Goal: Communication & Community: Answer question/provide support

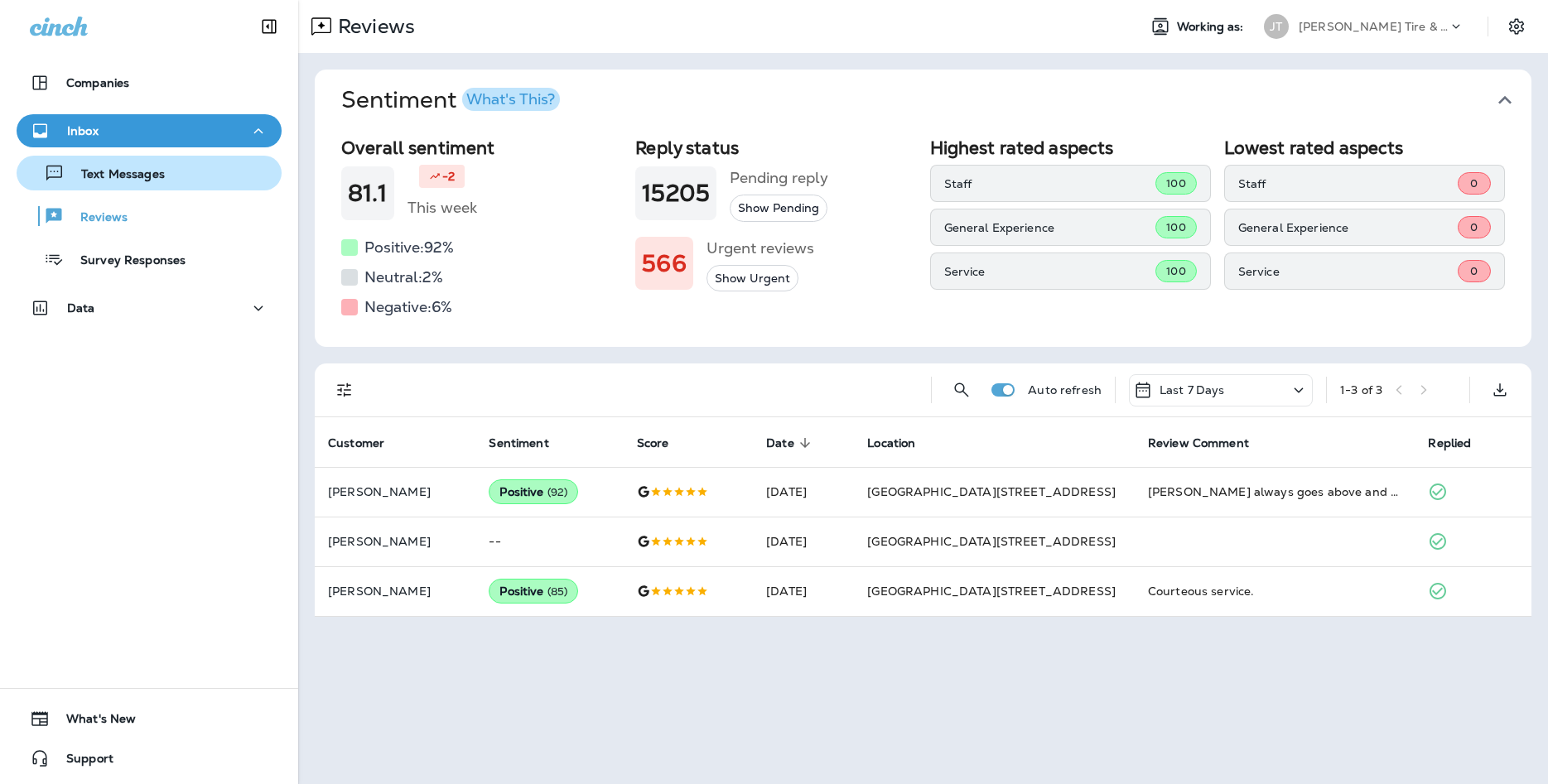
click at [164, 171] on p "Text Messages" at bounding box center [114, 175] width 100 height 16
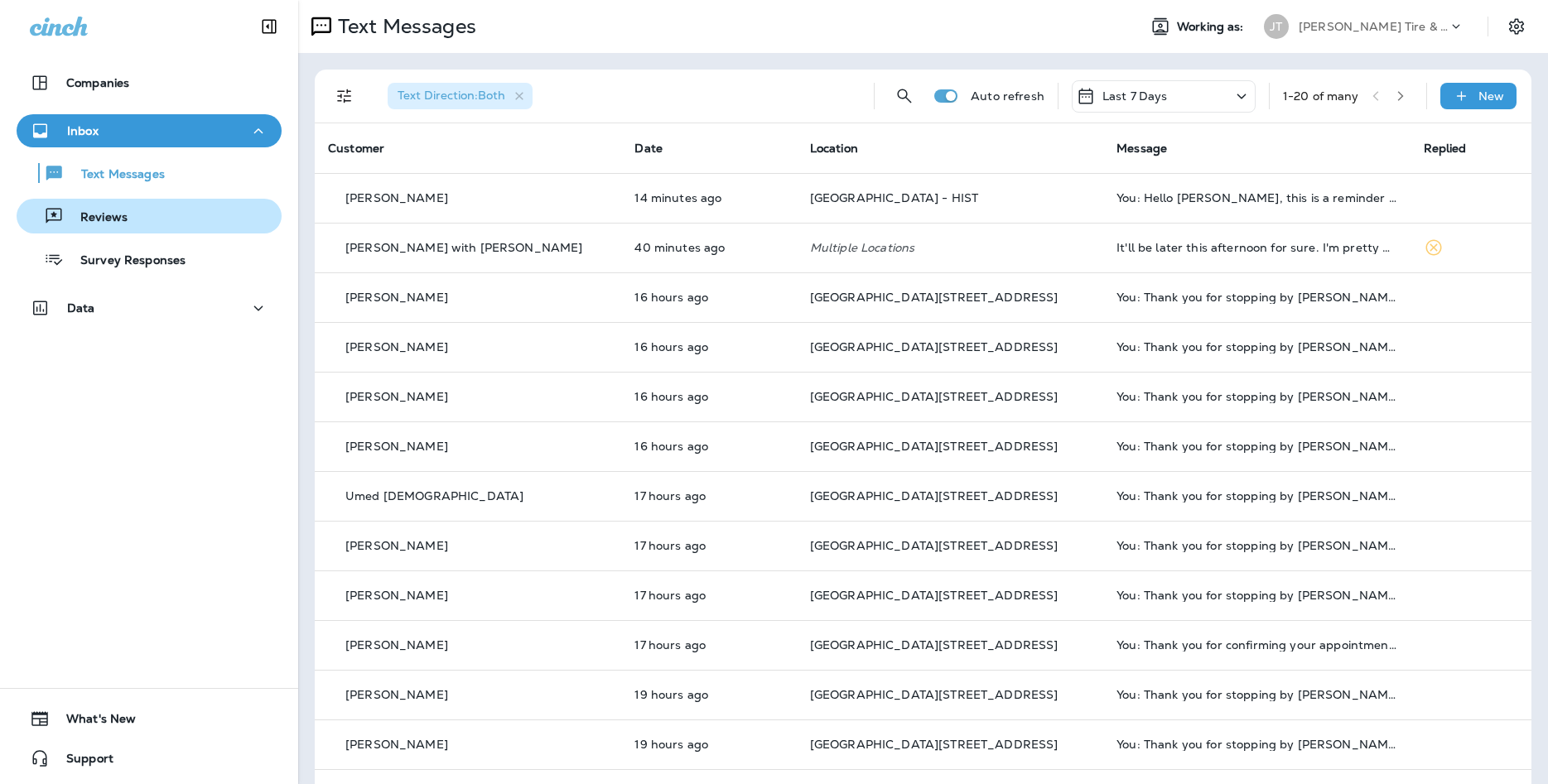
click at [199, 216] on div "Reviews" at bounding box center [149, 216] width 251 height 25
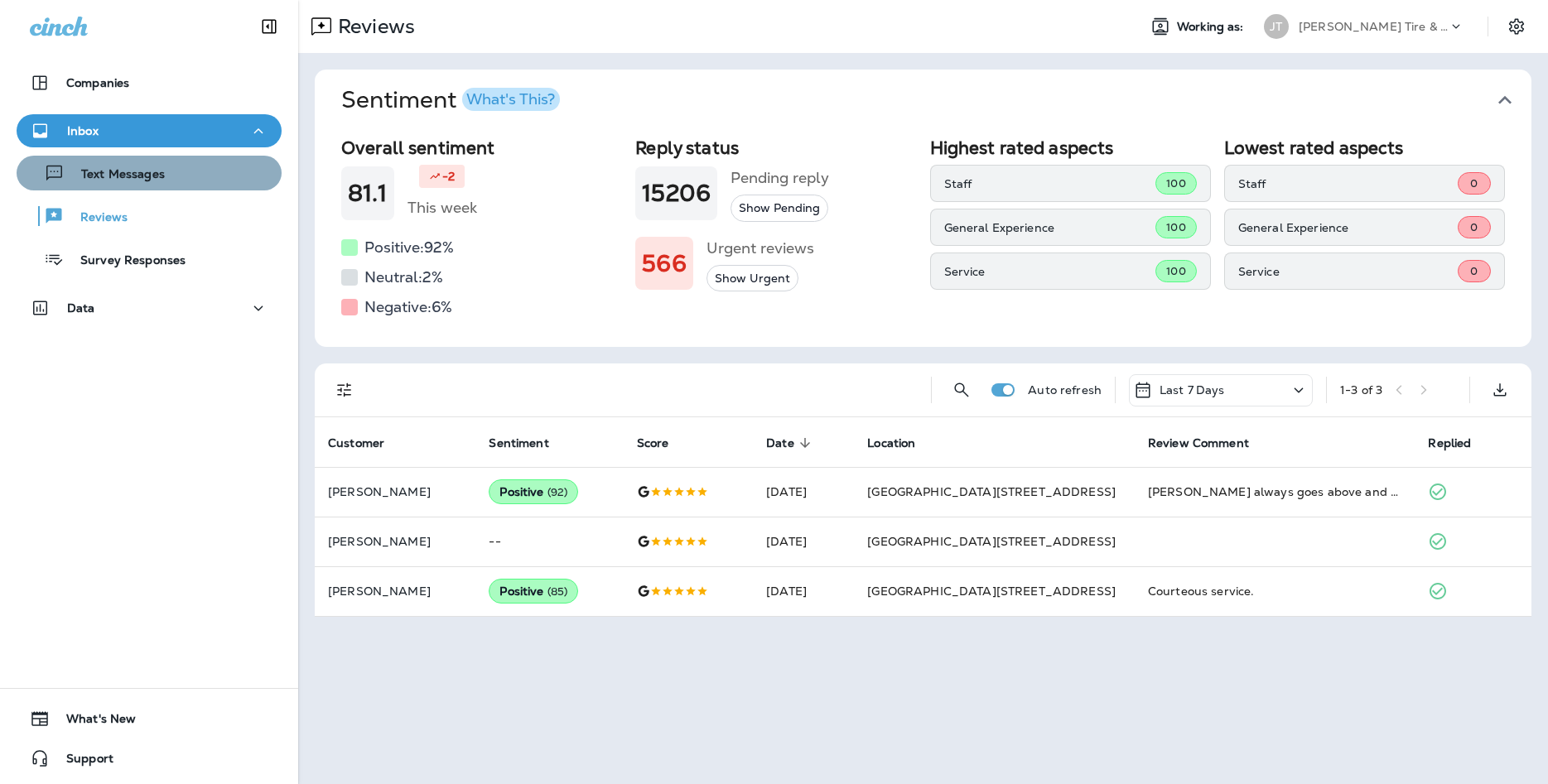
click at [112, 187] on button "Text Messages" at bounding box center [149, 173] width 265 height 35
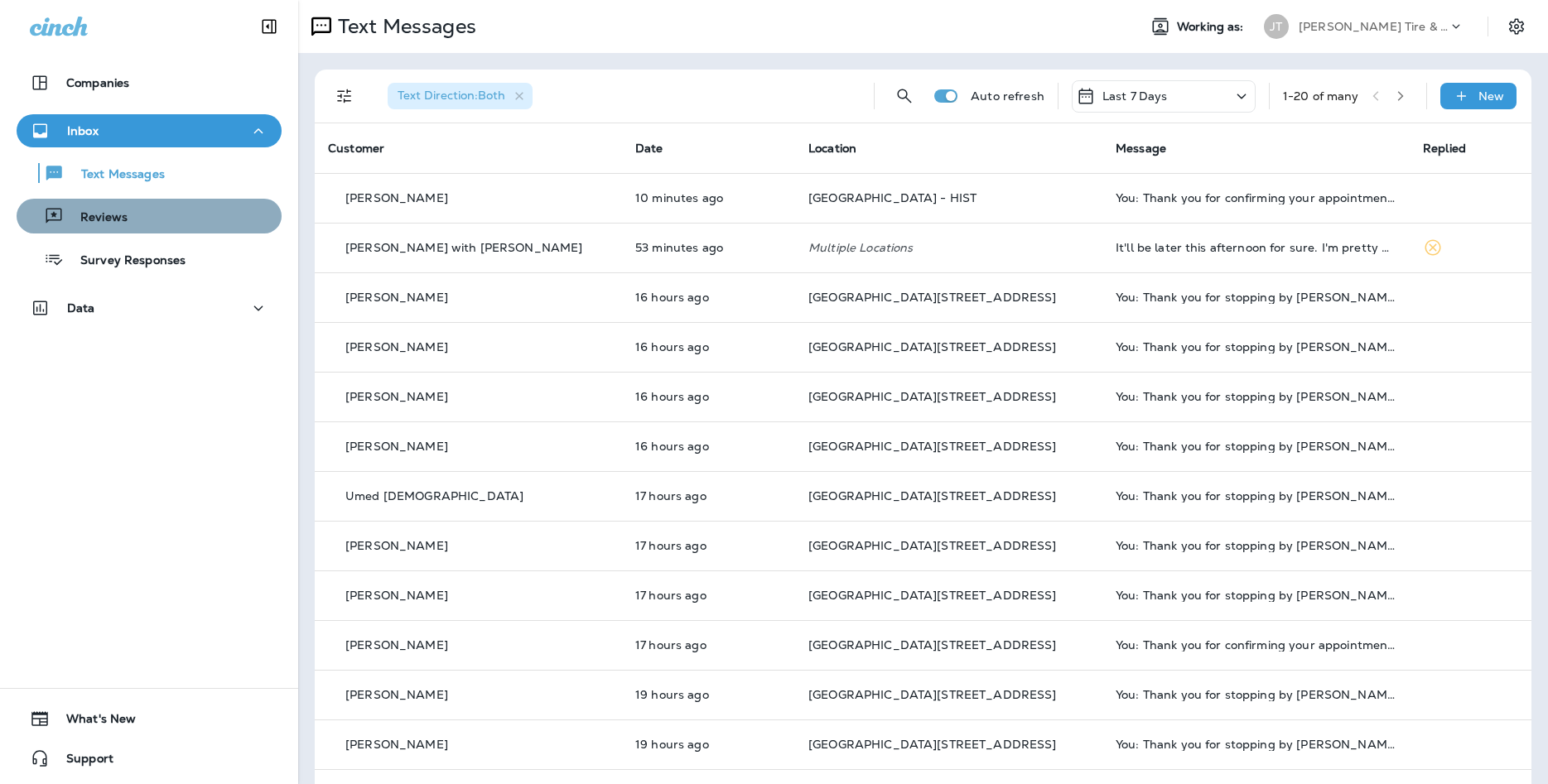
click at [172, 214] on div "Reviews" at bounding box center [149, 216] width 251 height 25
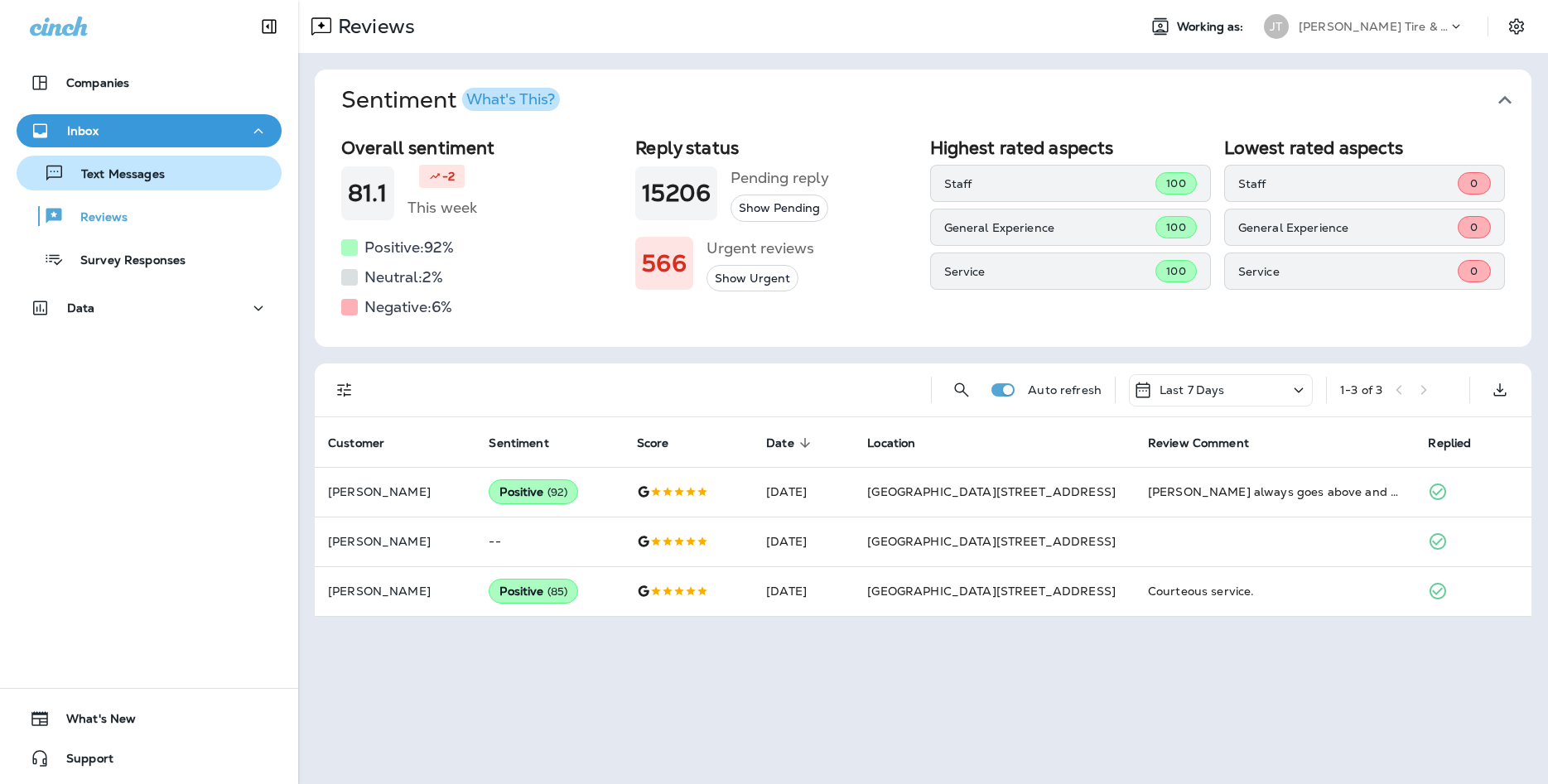
click at [181, 184] on div "Text Messages" at bounding box center [149, 173] width 251 height 25
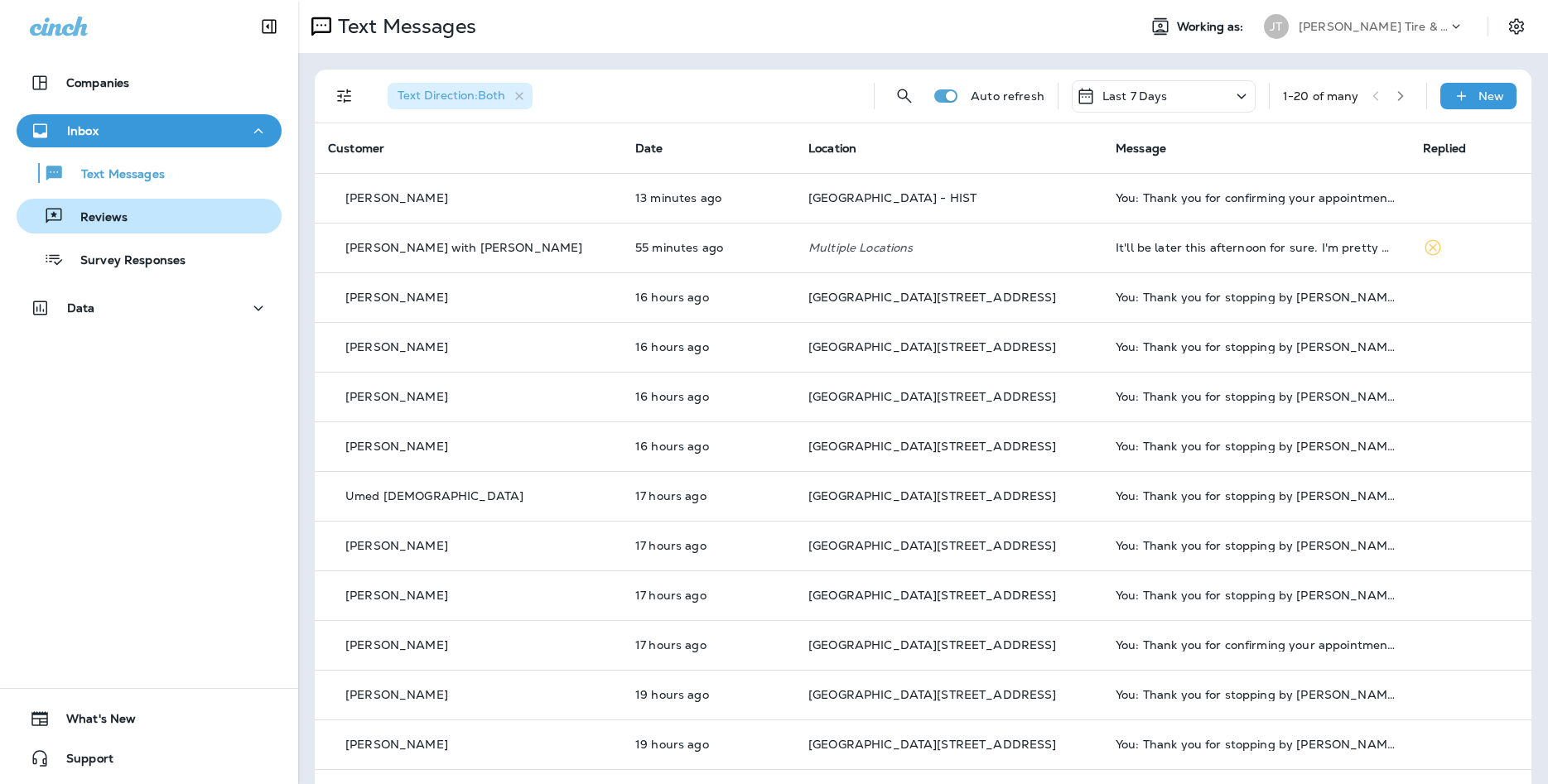
click at [171, 213] on div "Reviews" at bounding box center [149, 216] width 251 height 25
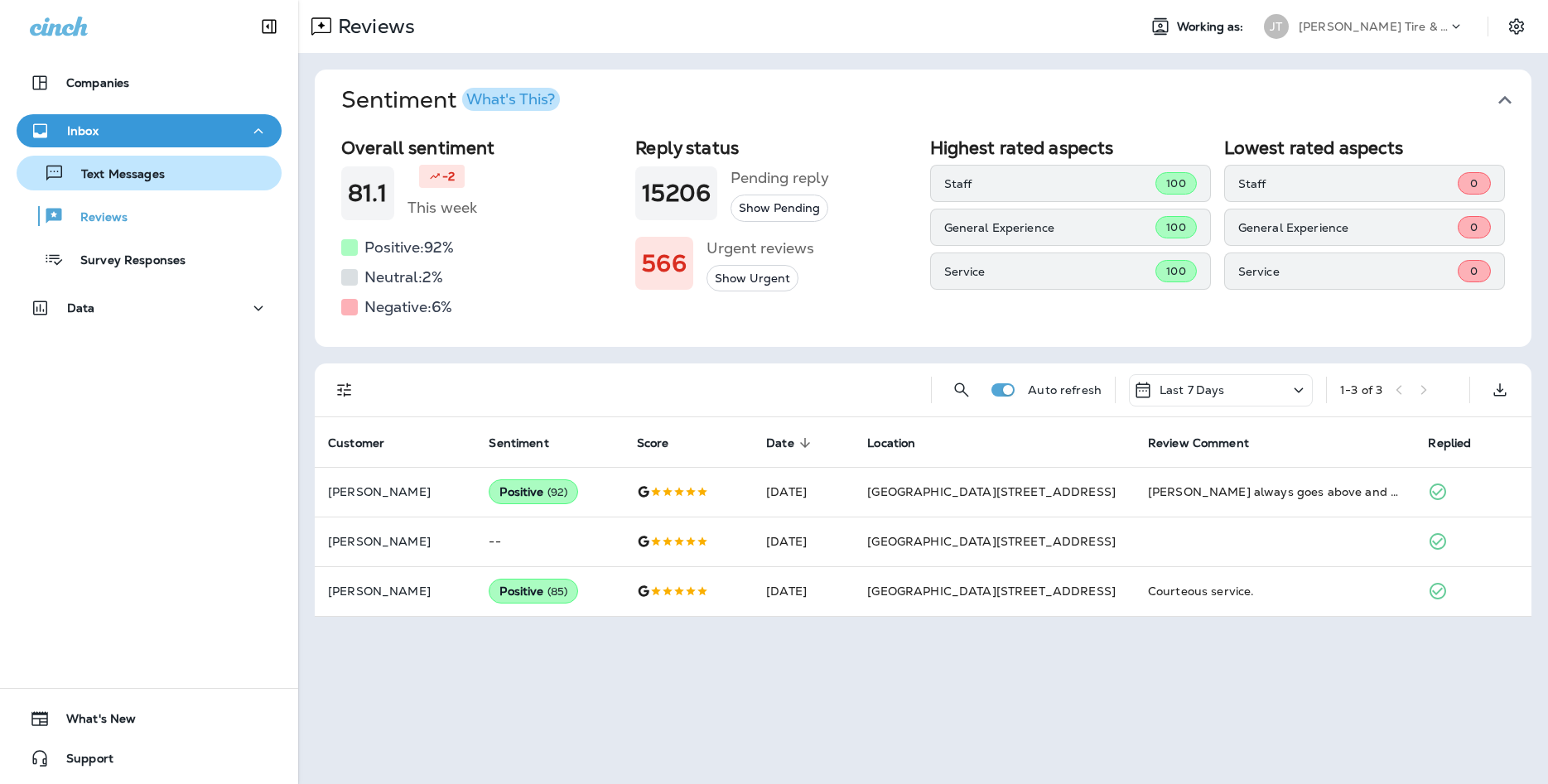
click at [154, 181] on p "Text Messages" at bounding box center [114, 175] width 100 height 16
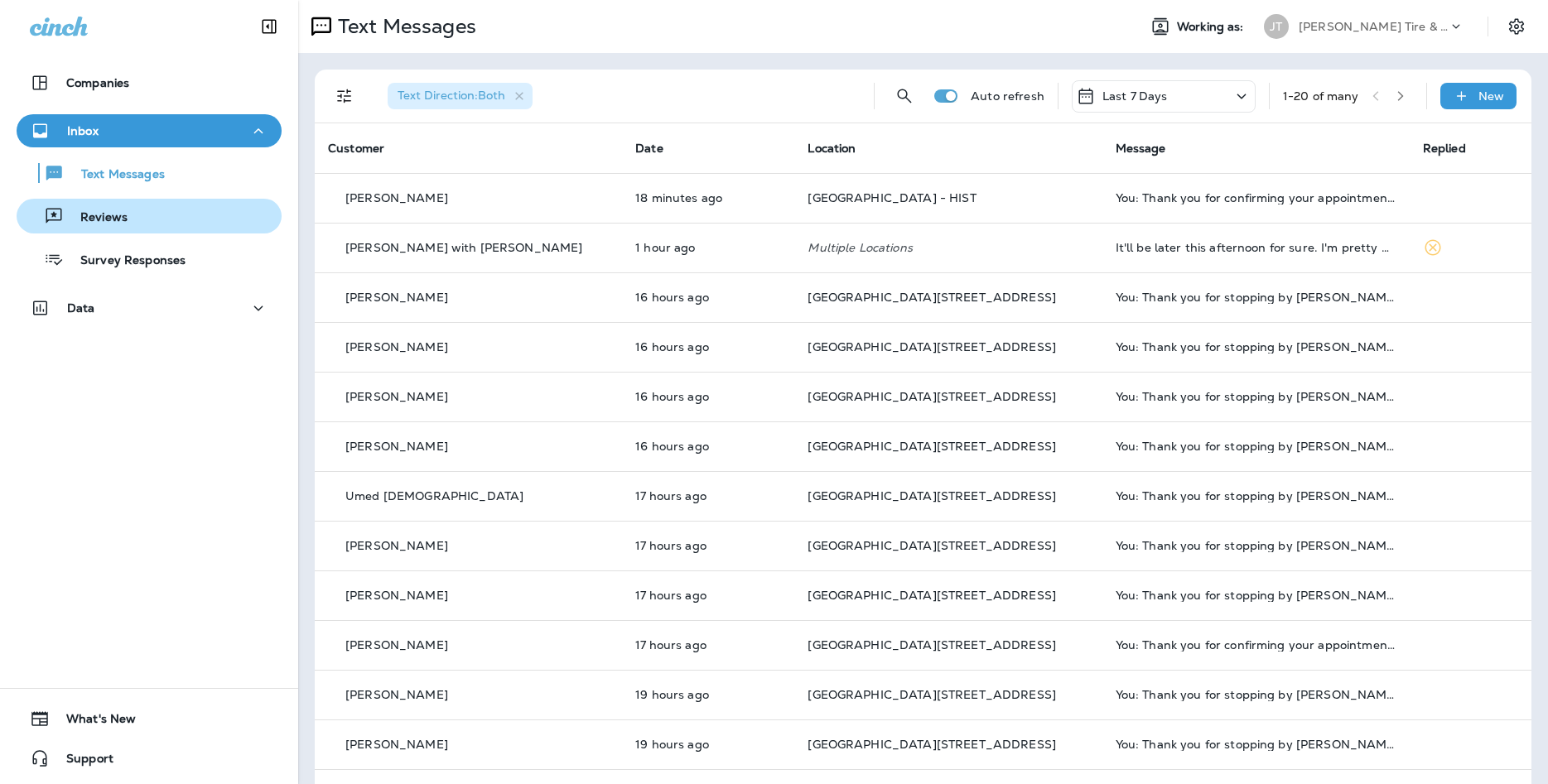
click at [218, 223] on div "Reviews" at bounding box center [149, 216] width 251 height 25
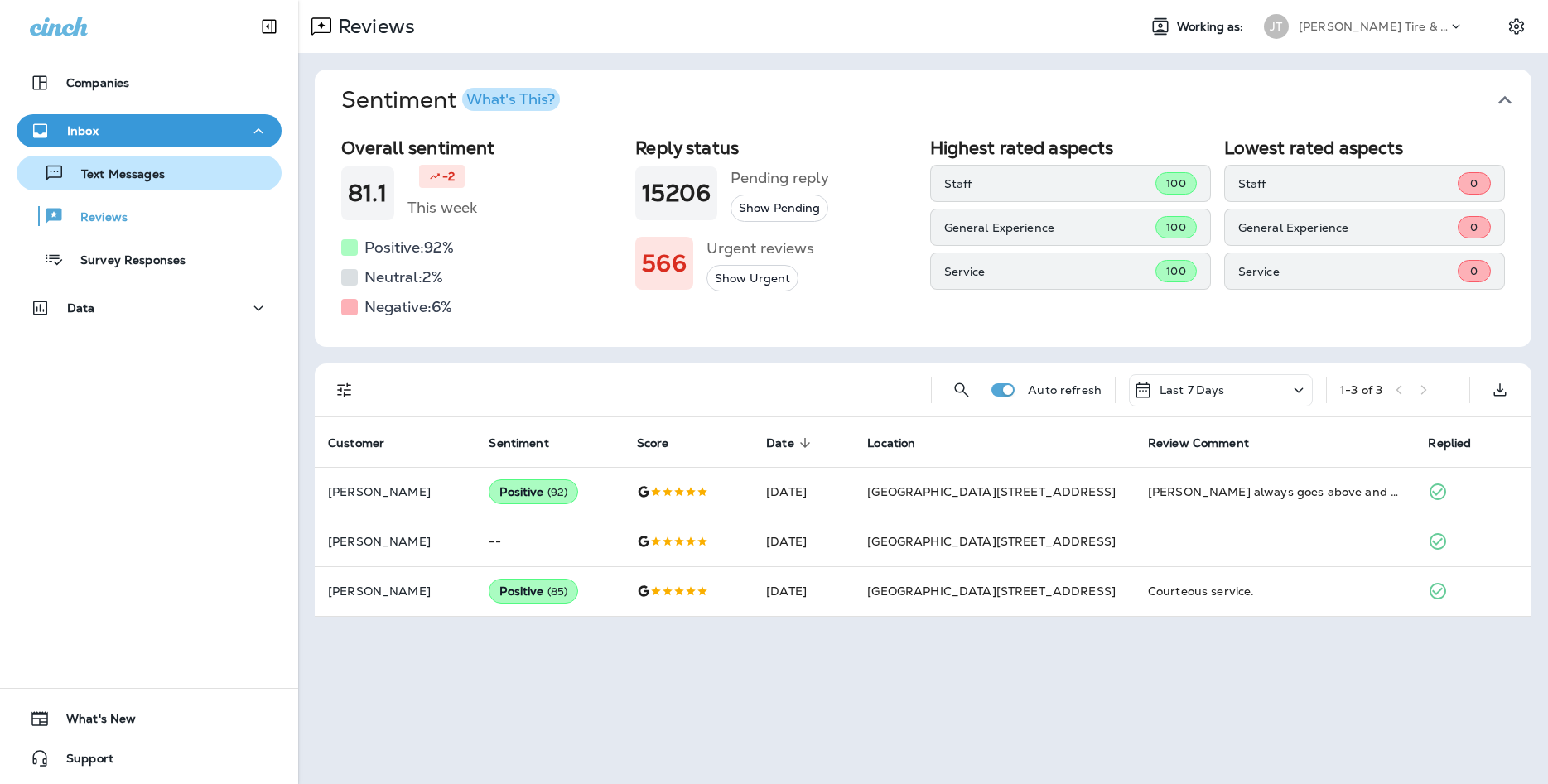
click at [105, 179] on p "Text Messages" at bounding box center [114, 175] width 100 height 16
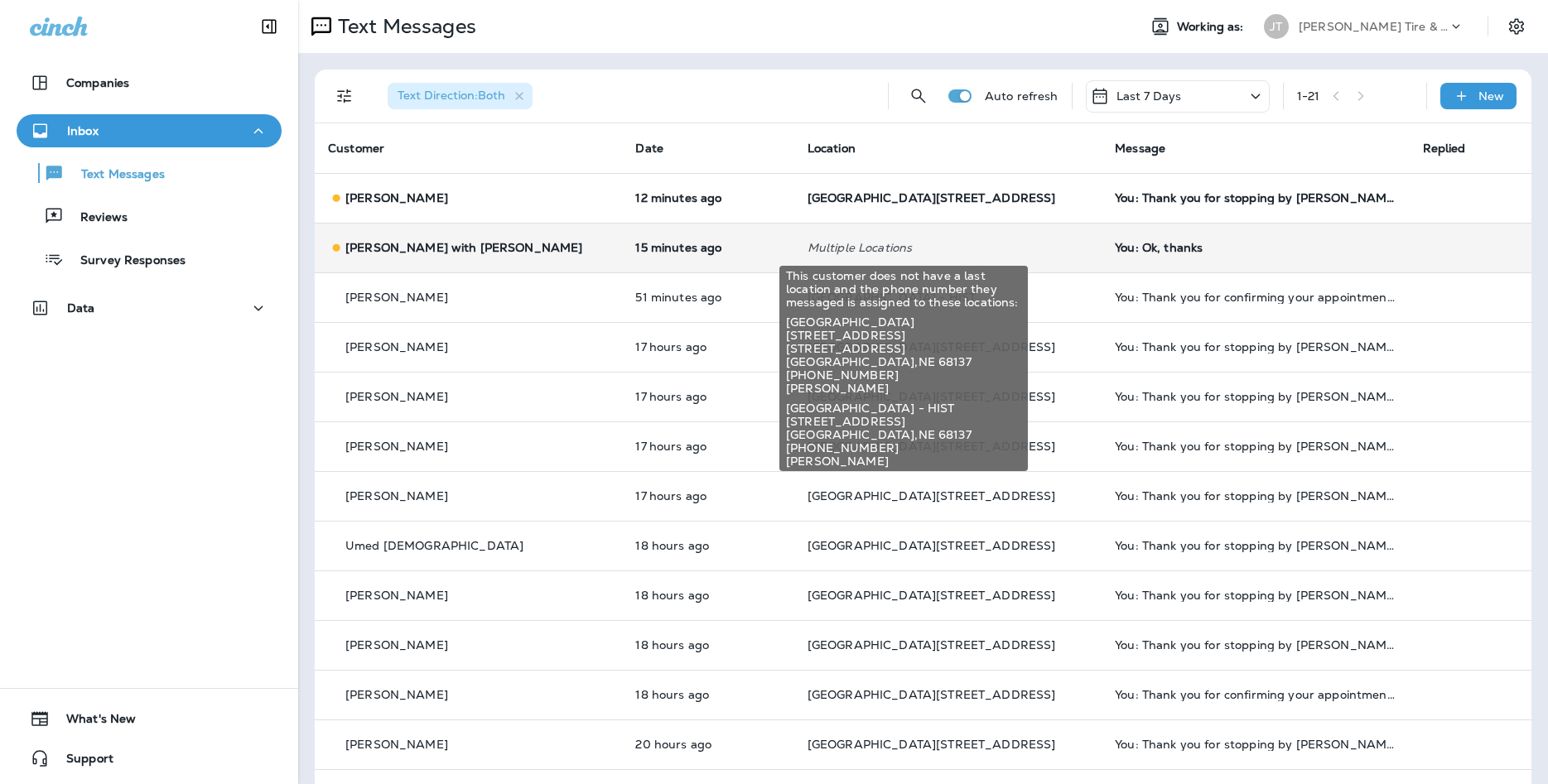
click at [950, 248] on p "Multiple Locations" at bounding box center [947, 247] width 281 height 13
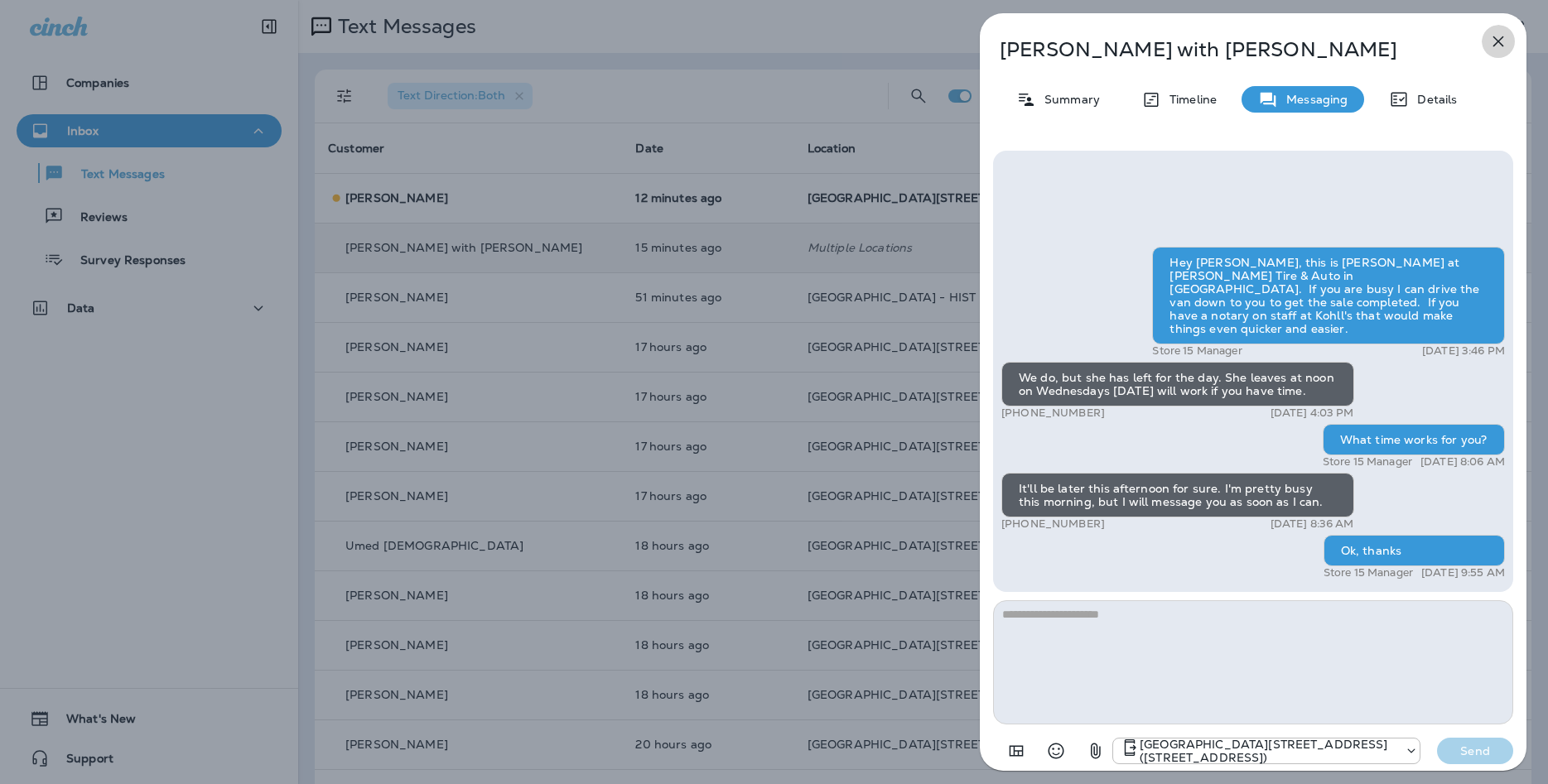
click at [1500, 30] on button "button" at bounding box center [1498, 42] width 33 height 33
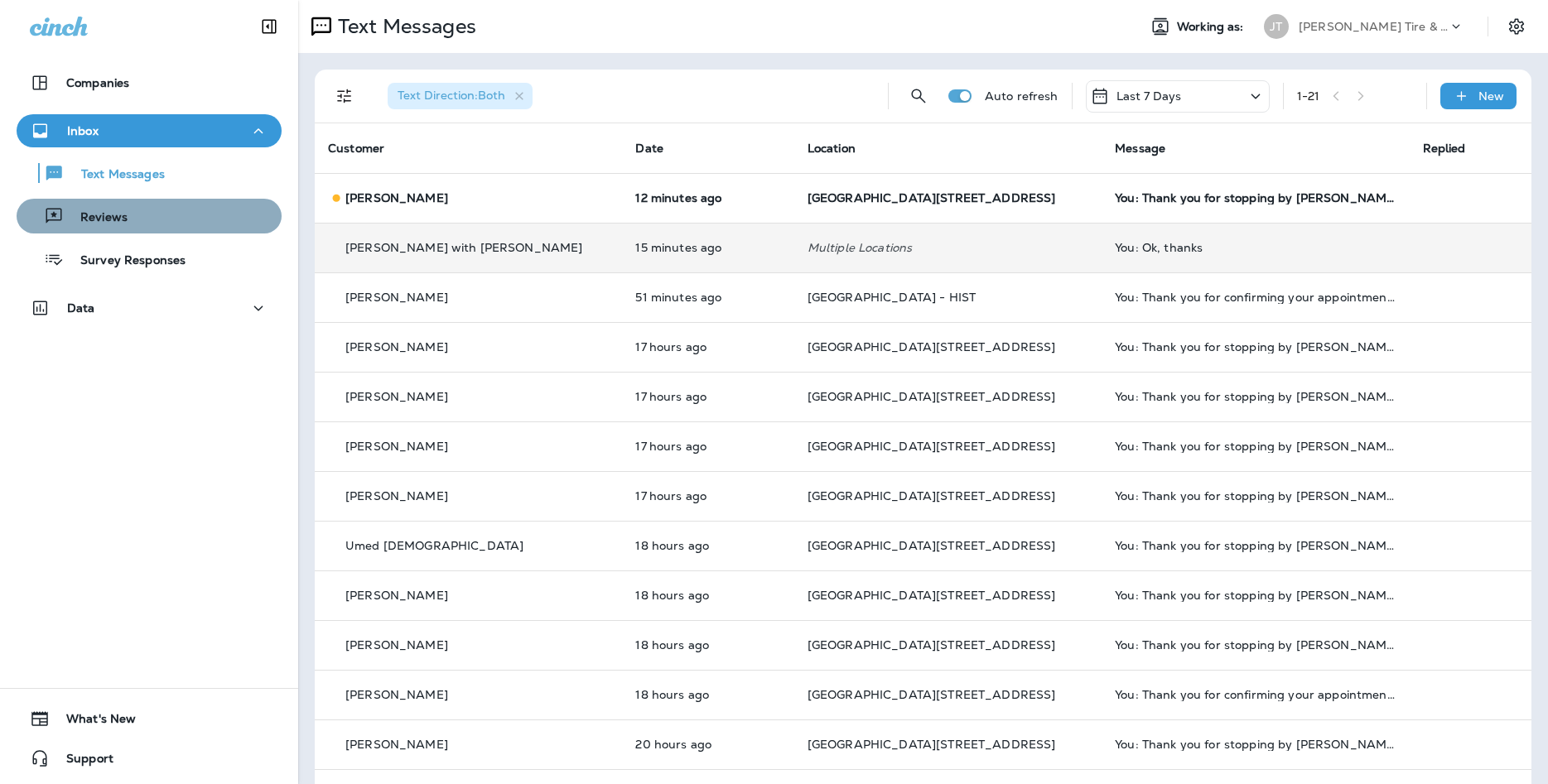
click at [156, 228] on div "Reviews" at bounding box center [149, 216] width 251 height 25
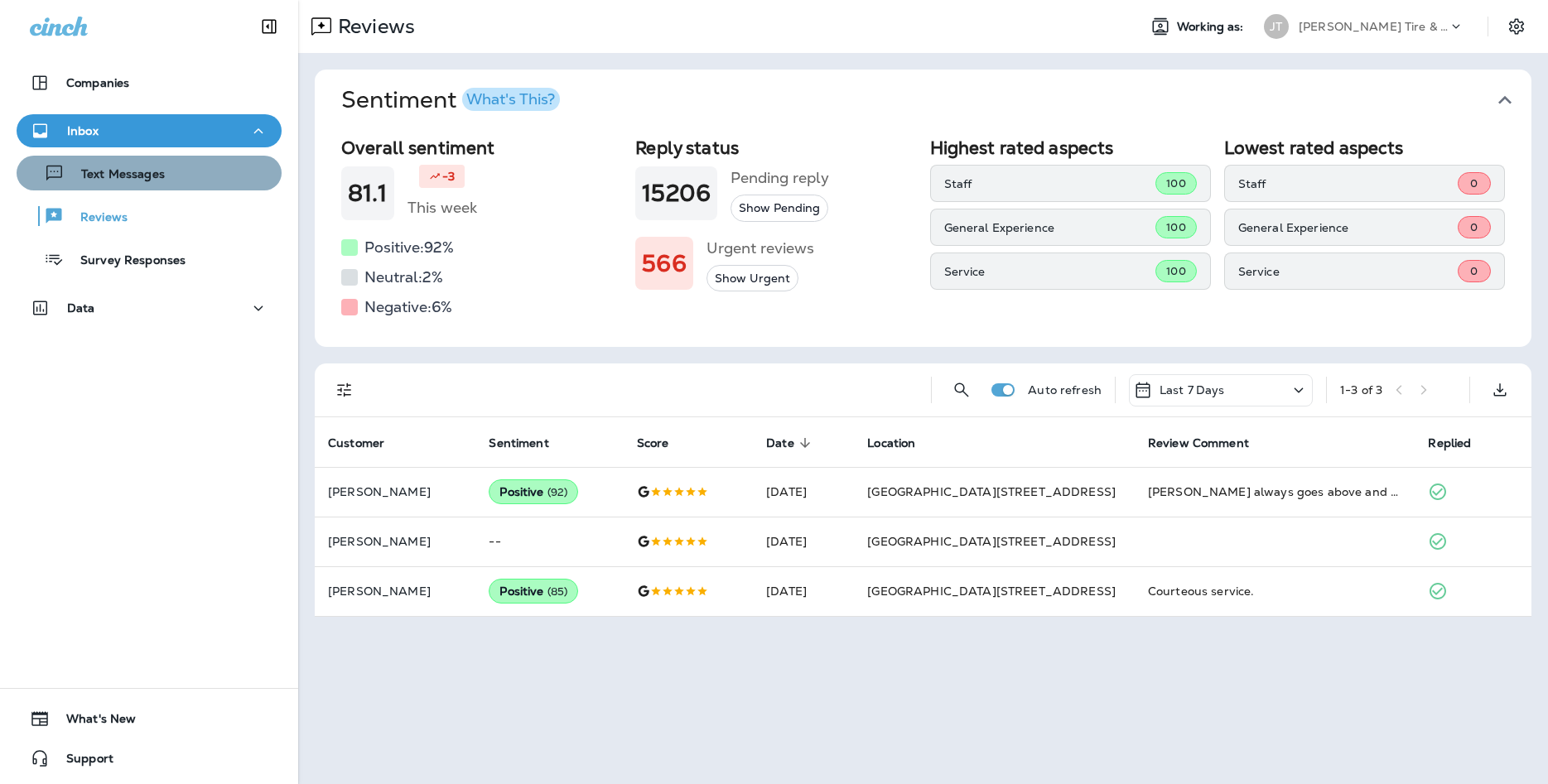
click at [104, 189] on button "Text Messages" at bounding box center [149, 173] width 265 height 35
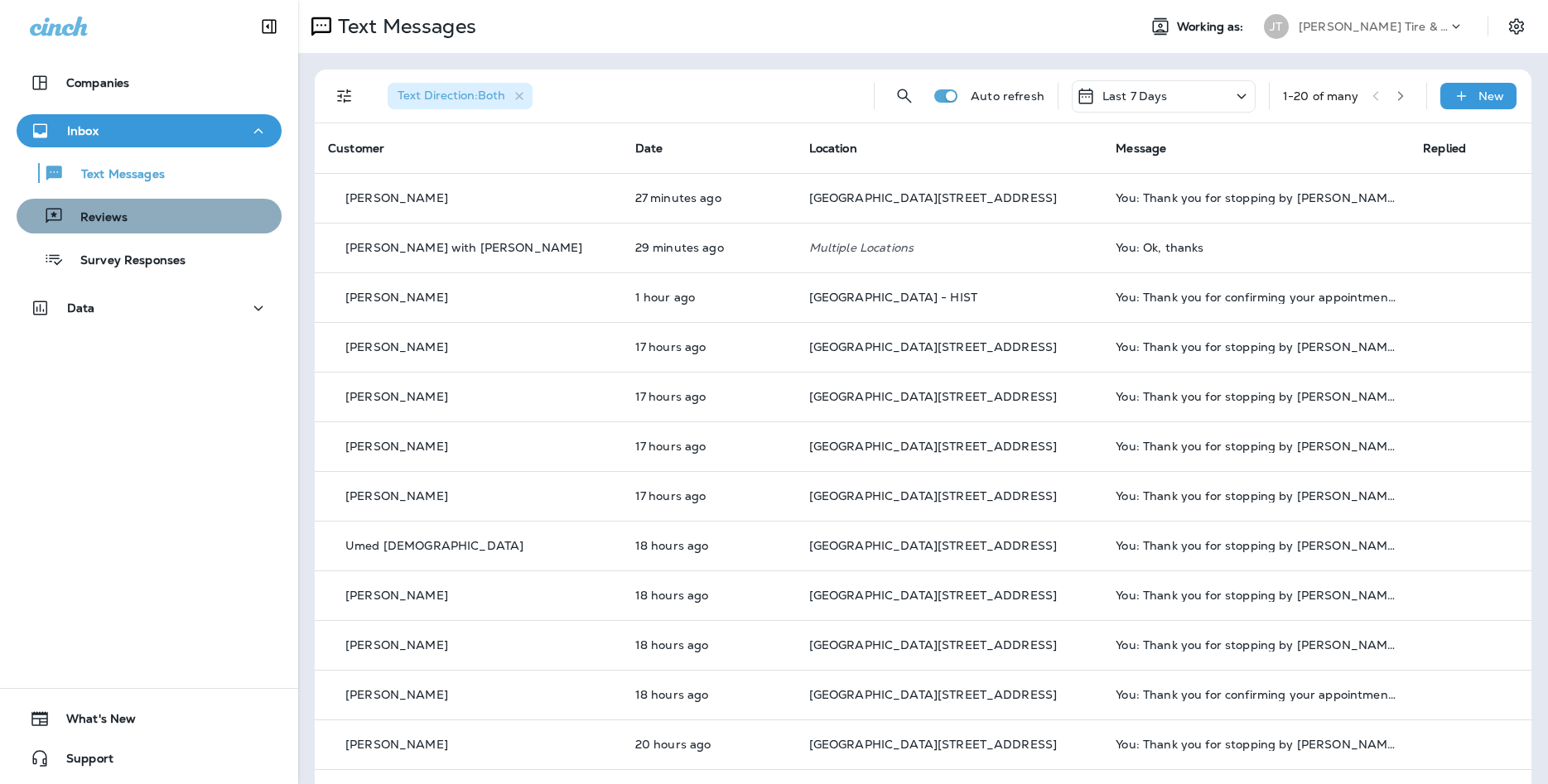
click at [178, 218] on div "Reviews" at bounding box center [149, 216] width 251 height 25
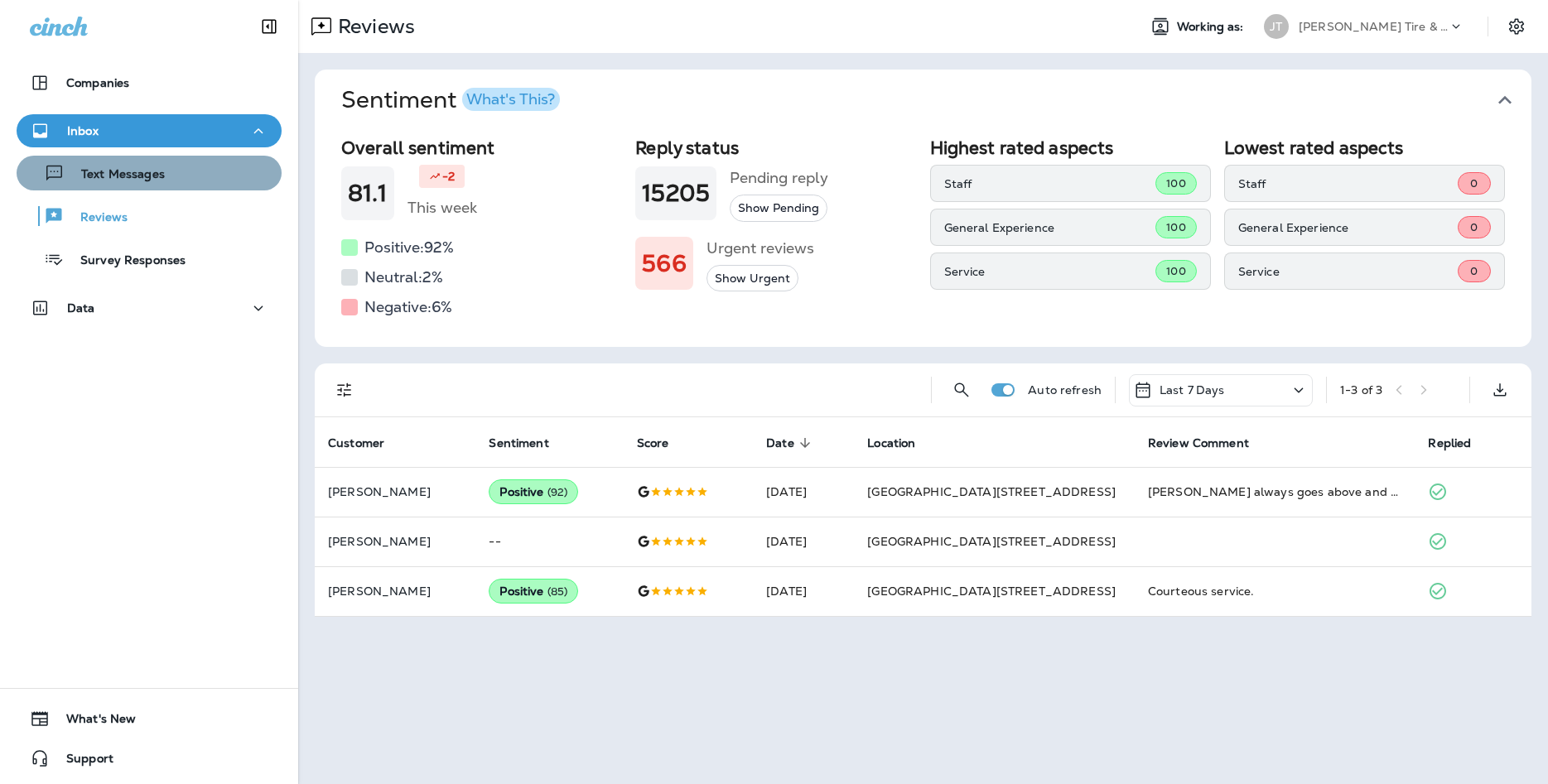
click at [168, 184] on div "Text Messages" at bounding box center [149, 173] width 251 height 25
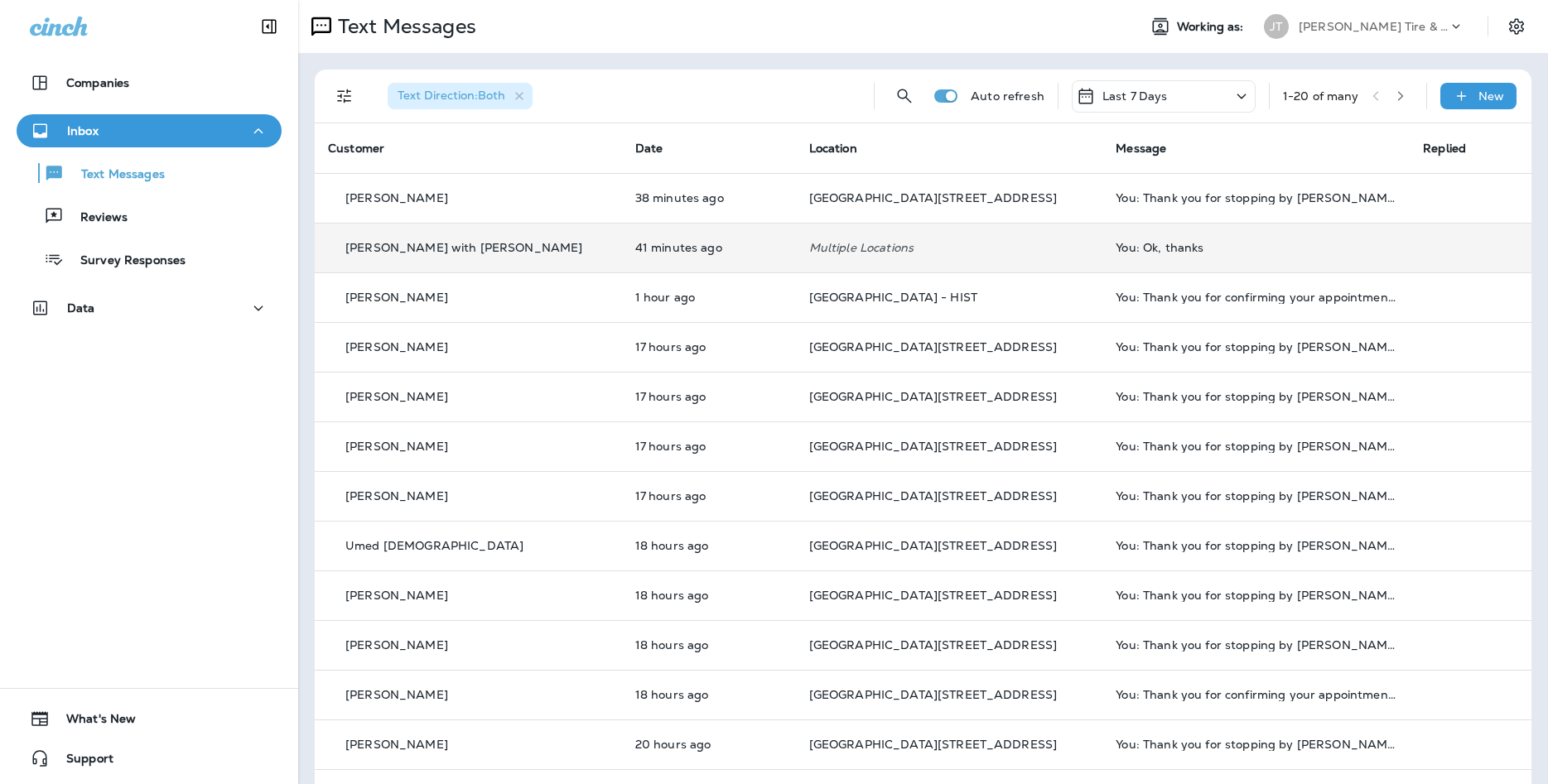
click at [499, 249] on div "[PERSON_NAME] with [PERSON_NAME]" at bounding box center [468, 248] width 281 height 17
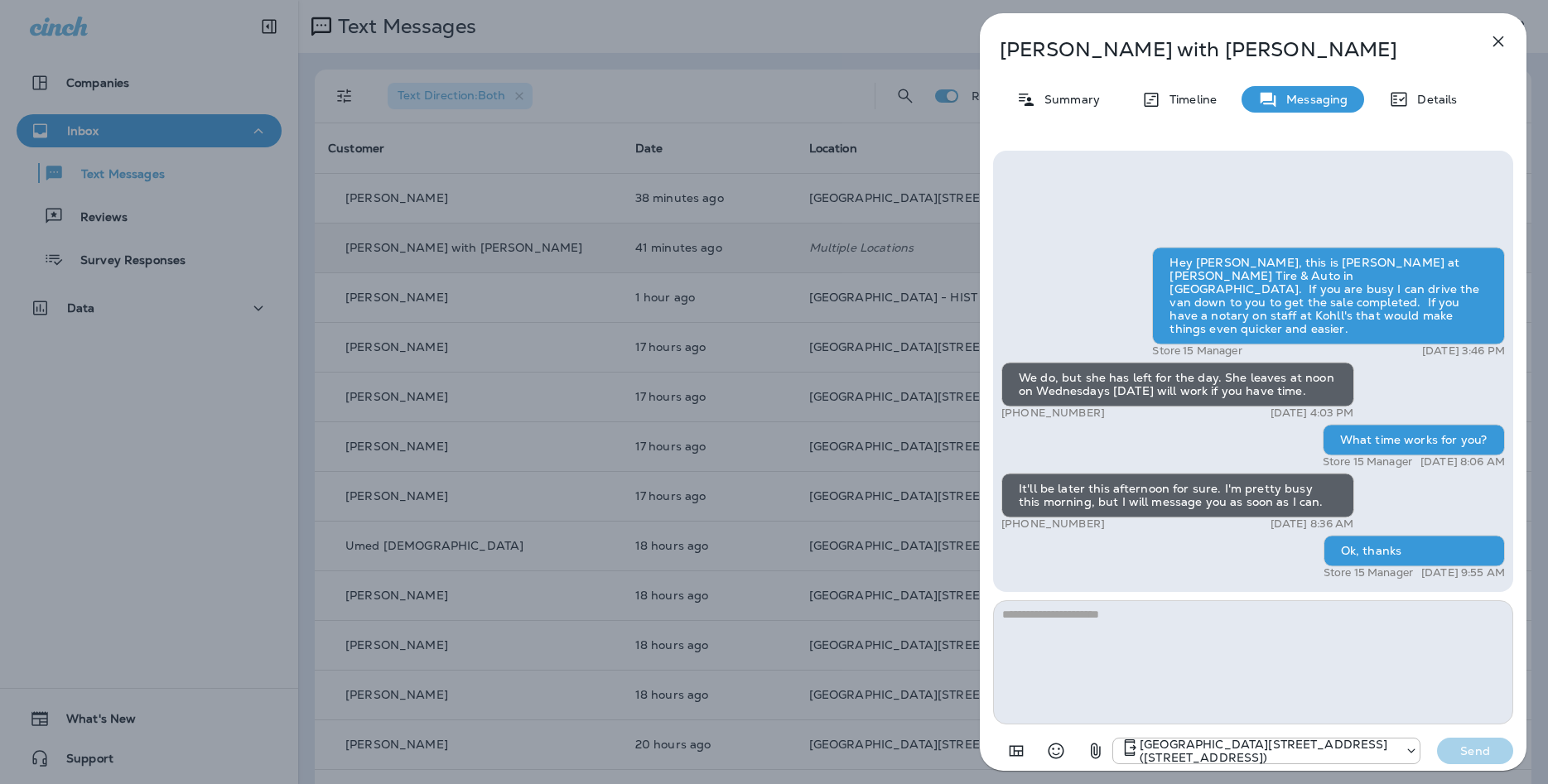
click at [1490, 44] on icon "button" at bounding box center [1498, 41] width 20 height 20
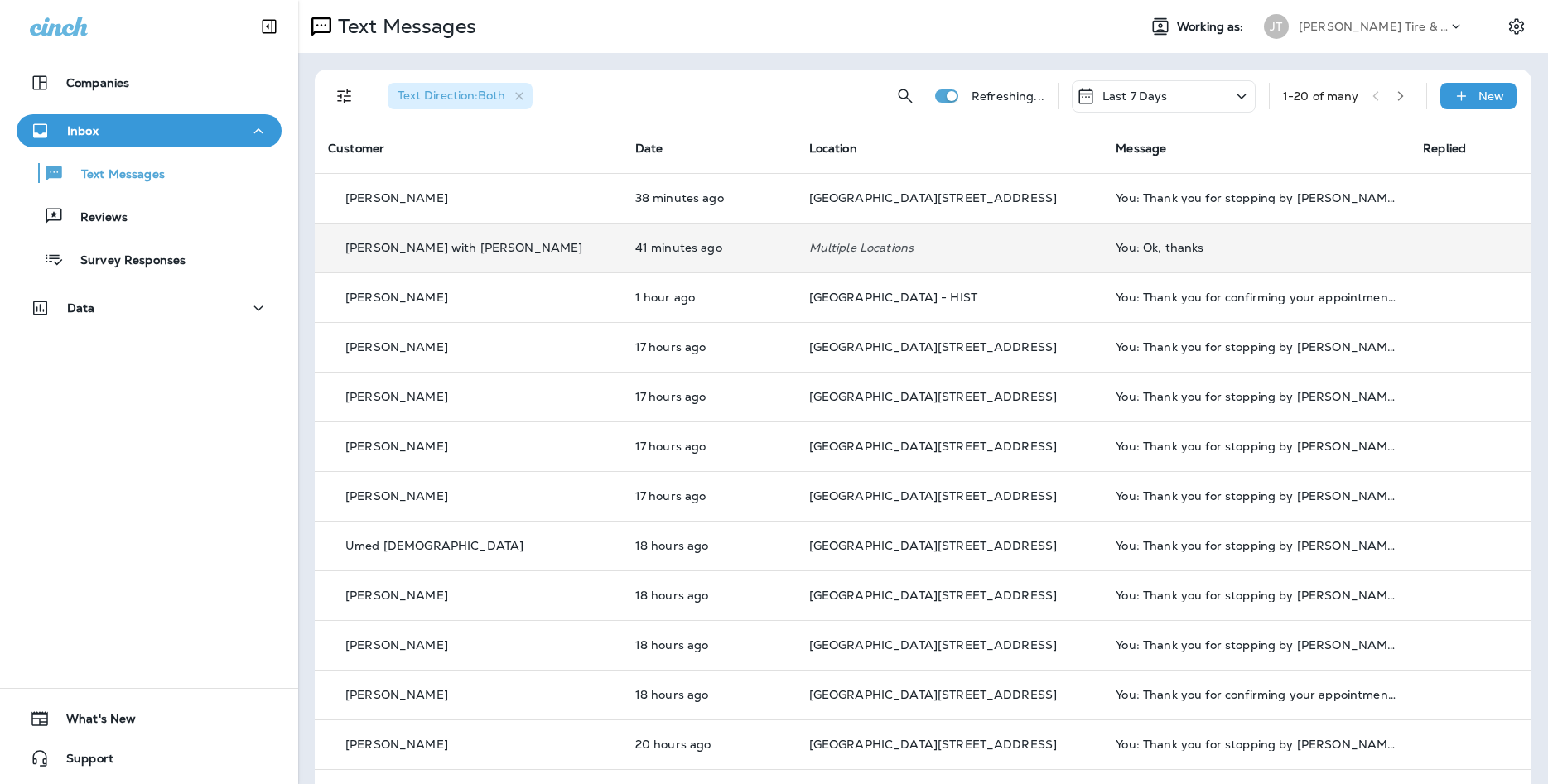
click at [635, 300] on p "1 hour ago" at bounding box center [709, 296] width 148 height 13
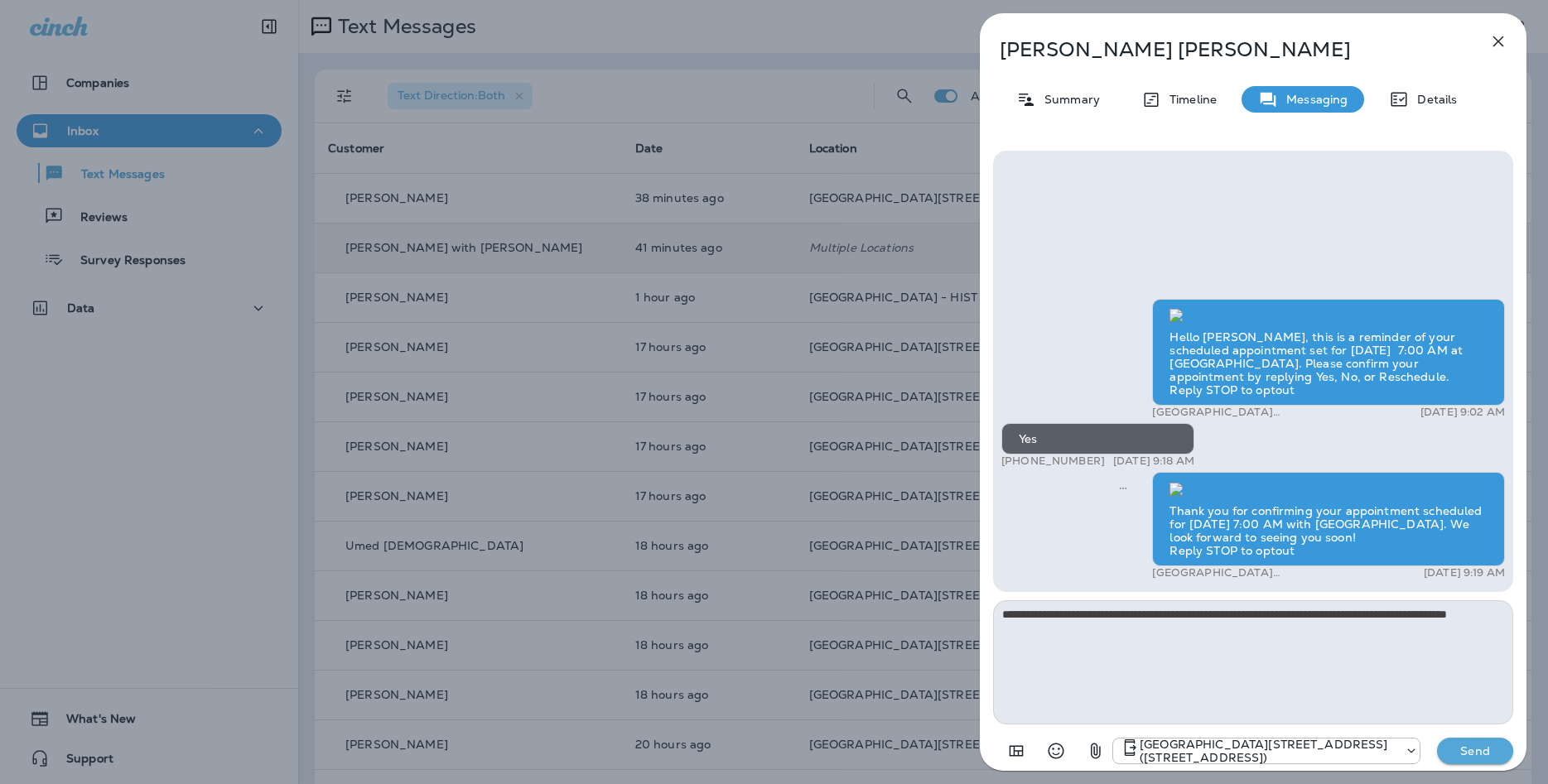
type textarea "**********"
click at [1440, 754] on p "Send" at bounding box center [1475, 750] width 70 height 15
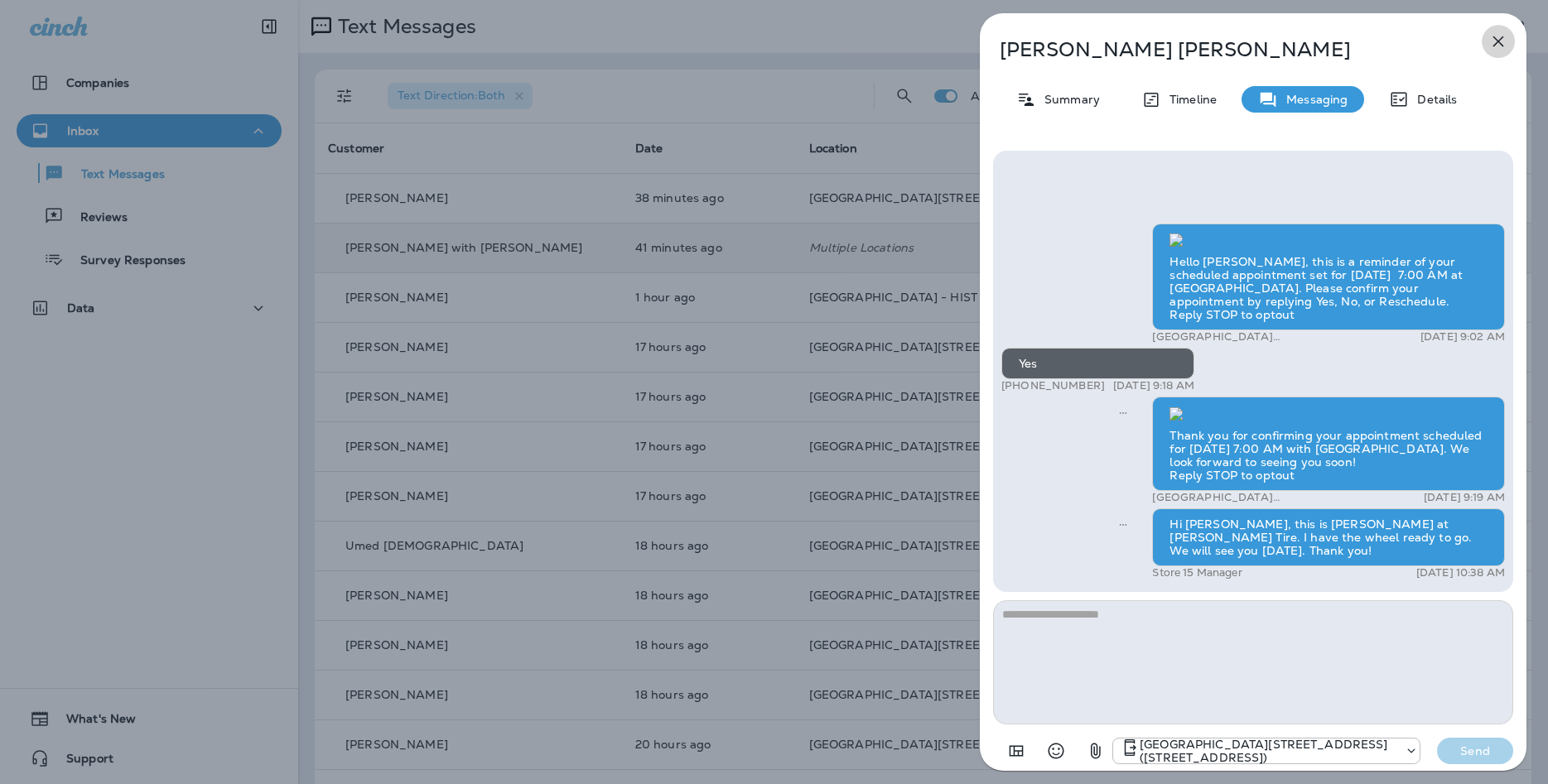
click at [1491, 42] on icon "button" at bounding box center [1498, 41] width 20 height 20
